Goal: Task Accomplishment & Management: Complete application form

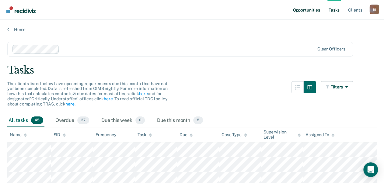
click at [312, 8] on link "Opportunities" at bounding box center [307, 9] width 30 height 19
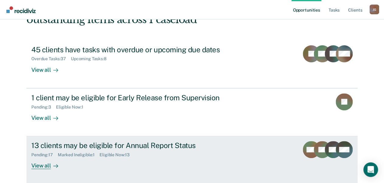
scroll to position [76, 0]
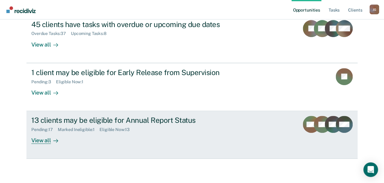
click at [40, 139] on div "View all" at bounding box center [48, 139] width 34 height 12
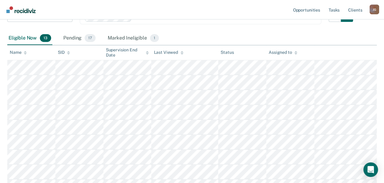
scroll to position [97, 0]
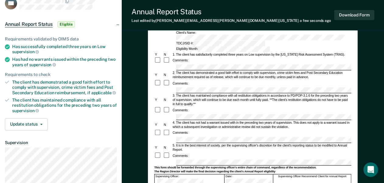
scroll to position [49, 0]
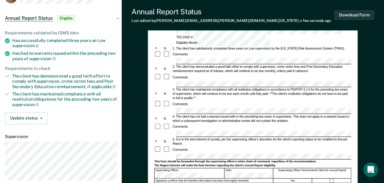
drag, startPoint x: 165, startPoint y: 128, endPoint x: 175, endPoint y: 131, distance: 10.3
click at [165, 137] on div "Y N 5. It is in the best interest of society, per the supervising officer's dis…" at bounding box center [252, 141] width 197 height 9
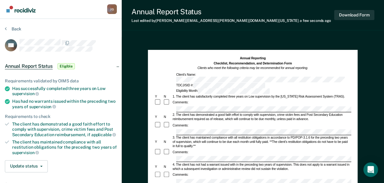
scroll to position [0, 0]
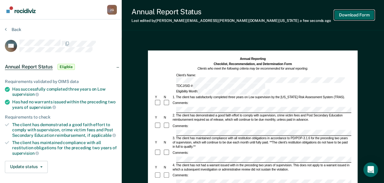
click at [353, 16] on button "Download Form" at bounding box center [354, 15] width 40 height 10
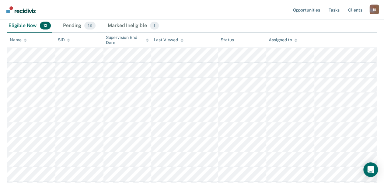
scroll to position [95, 0]
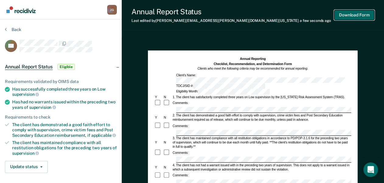
click at [356, 15] on button "Download Form" at bounding box center [354, 15] width 40 height 10
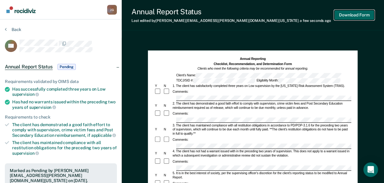
click at [361, 16] on button "Download Form" at bounding box center [354, 15] width 40 height 10
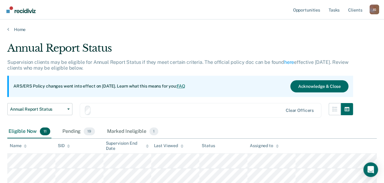
scroll to position [95, 0]
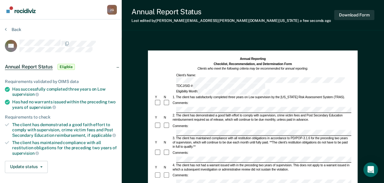
click at [188, 172] on div "Comments:" at bounding box center [252, 175] width 197 height 7
click at [360, 16] on button "Download Form" at bounding box center [354, 15] width 40 height 10
